Goal: Task Accomplishment & Management: Use online tool/utility

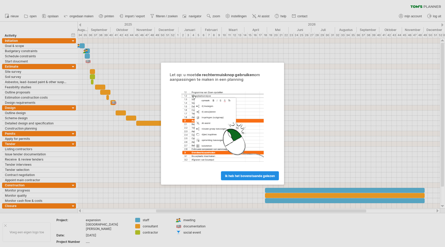
click at [246, 175] on span "ik heb het bovenstaande gelezen" at bounding box center [250, 175] width 50 height 4
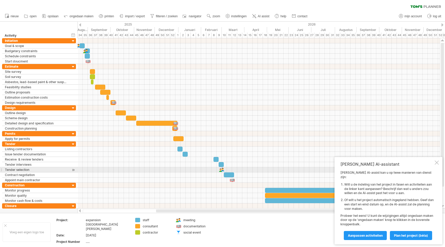
click at [437, 164] on div at bounding box center [437, 162] width 4 height 4
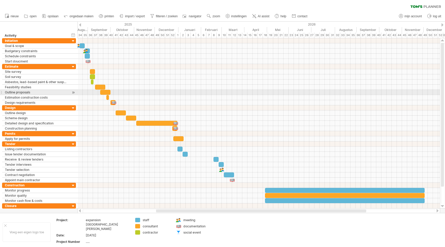
click at [72, 92] on div at bounding box center [73, 92] width 5 height 5
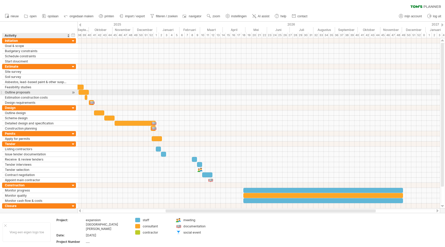
click at [72, 93] on div at bounding box center [73, 92] width 5 height 5
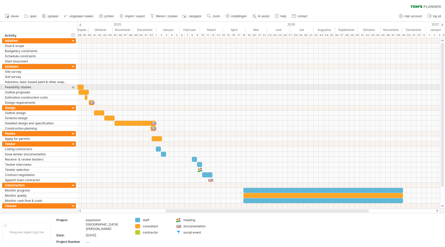
click at [74, 87] on div at bounding box center [73, 87] width 5 height 5
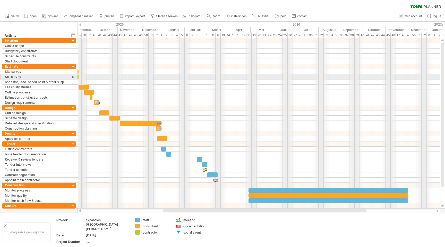
click at [73, 77] on div at bounding box center [73, 76] width 5 height 5
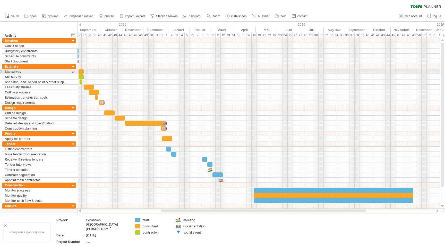
click at [74, 72] on div at bounding box center [73, 71] width 5 height 5
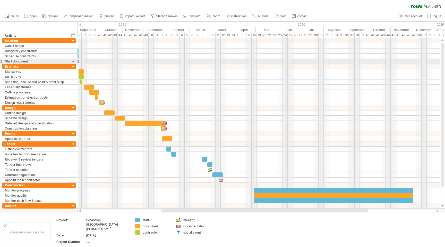
click at [72, 61] on div at bounding box center [73, 61] width 5 height 5
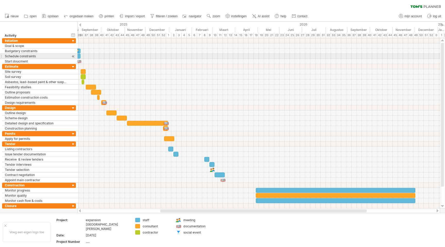
click at [74, 56] on div at bounding box center [73, 56] width 5 height 5
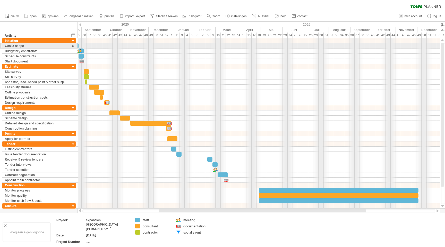
click at [74, 46] on div at bounding box center [73, 45] width 5 height 5
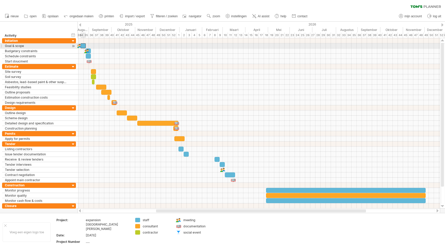
click at [83, 45] on div at bounding box center [83, 45] width 5 height 5
click at [80, 46] on div at bounding box center [78, 45] width 5 height 5
click at [34, 47] on div "Goal & scope" at bounding box center [36, 45] width 63 height 5
click at [34, 47] on input "**********" at bounding box center [36, 45] width 63 height 5
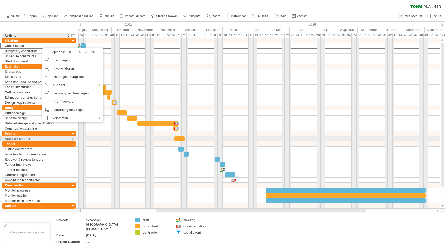
click at [100, 141] on div at bounding box center [259, 143] width 363 height 5
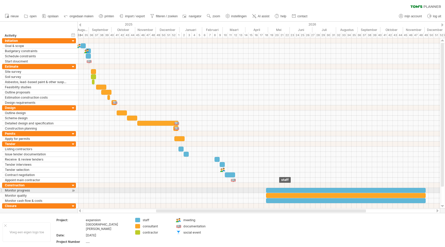
click at [280, 190] on div at bounding box center [346, 190] width 160 height 5
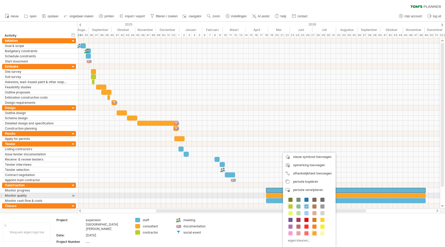
click at [243, 193] on div at bounding box center [259, 195] width 363 height 5
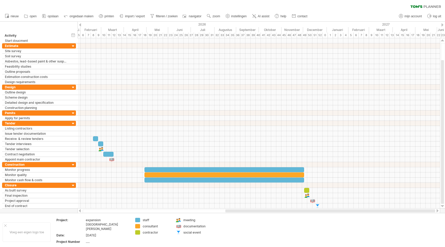
drag, startPoint x: 247, startPoint y: 210, endPoint x: 391, endPoint y: 211, distance: 144.5
click at [391, 211] on div at bounding box center [330, 210] width 210 height 3
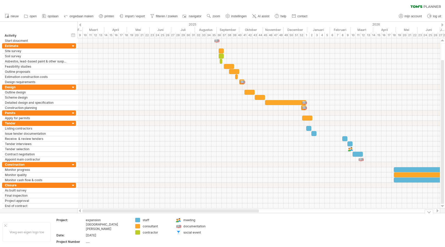
drag, startPoint x: 277, startPoint y: 210, endPoint x: 90, endPoint y: 215, distance: 187.6
click at [90, 215] on div "Probeert verbinding te maken met [DOMAIN_NAME] Opnieuw verbonden 0% wissen filt…" at bounding box center [222, 123] width 445 height 247
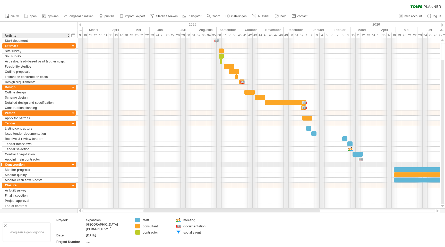
click at [72, 164] on div at bounding box center [73, 164] width 5 height 5
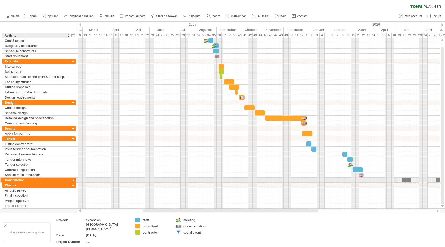
click at [73, 180] on div at bounding box center [73, 180] width 5 height 5
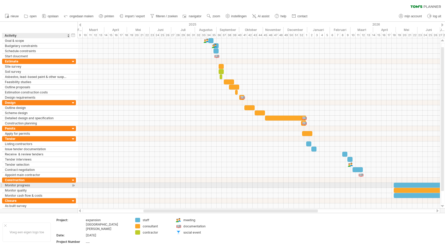
click at [65, 185] on div "Monitor progress" at bounding box center [36, 184] width 63 height 5
click at [74, 186] on div at bounding box center [73, 184] width 5 height 5
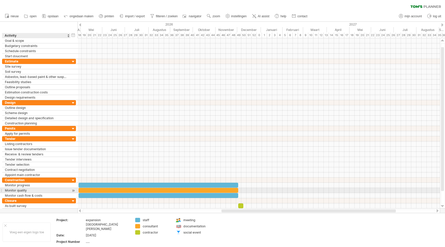
click at [73, 190] on div at bounding box center [73, 190] width 5 height 5
click at [73, 196] on div at bounding box center [73, 195] width 5 height 5
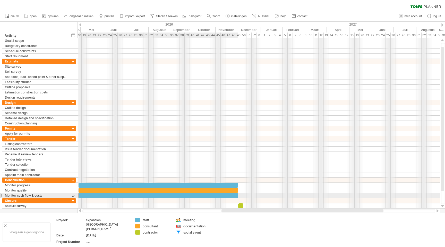
click at [106, 195] on div at bounding box center [159, 195] width 160 height 5
